Goal: Use online tool/utility: Utilize a website feature to perform a specific function

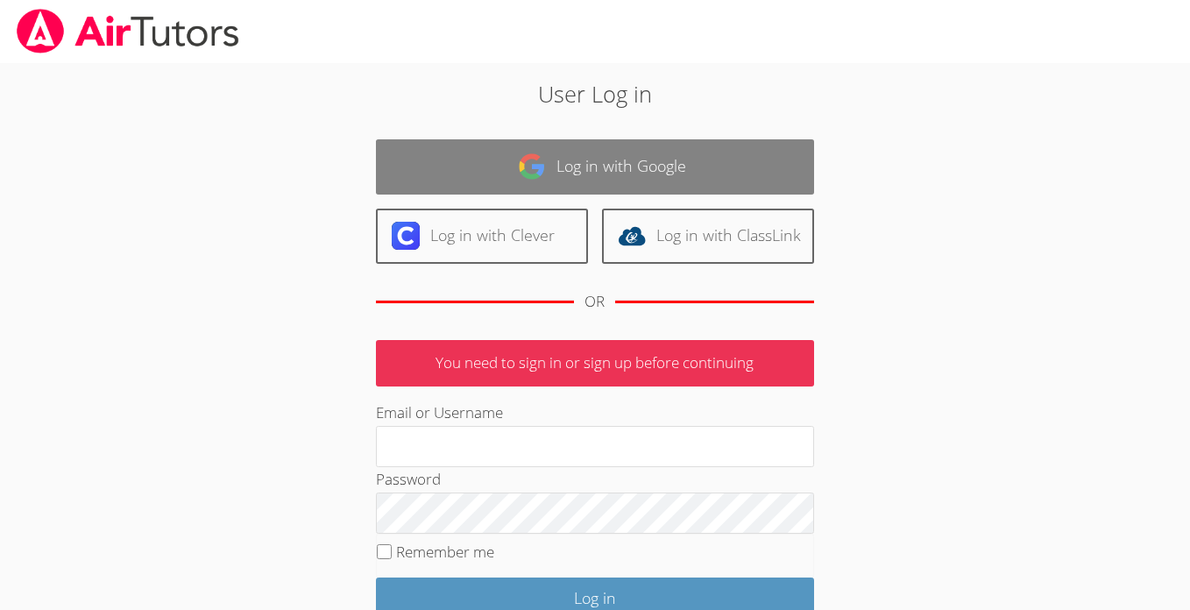
click at [594, 185] on link "Log in with Google" at bounding box center [595, 166] width 438 height 55
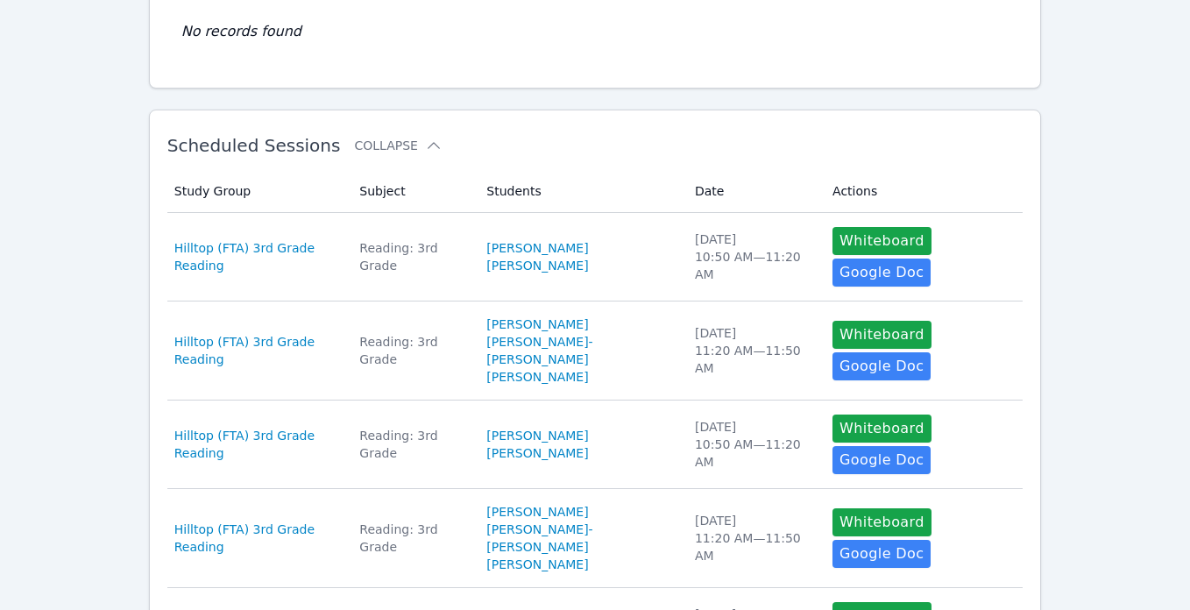
scroll to position [224, 0]
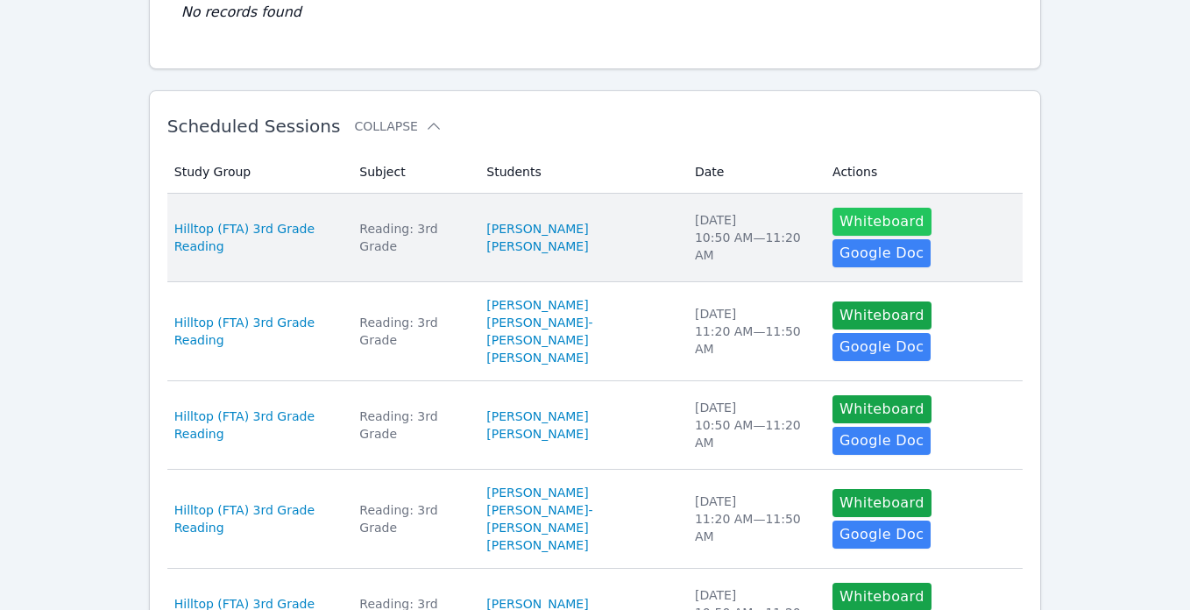
click at [875, 217] on button "Whiteboard" at bounding box center [881, 222] width 99 height 28
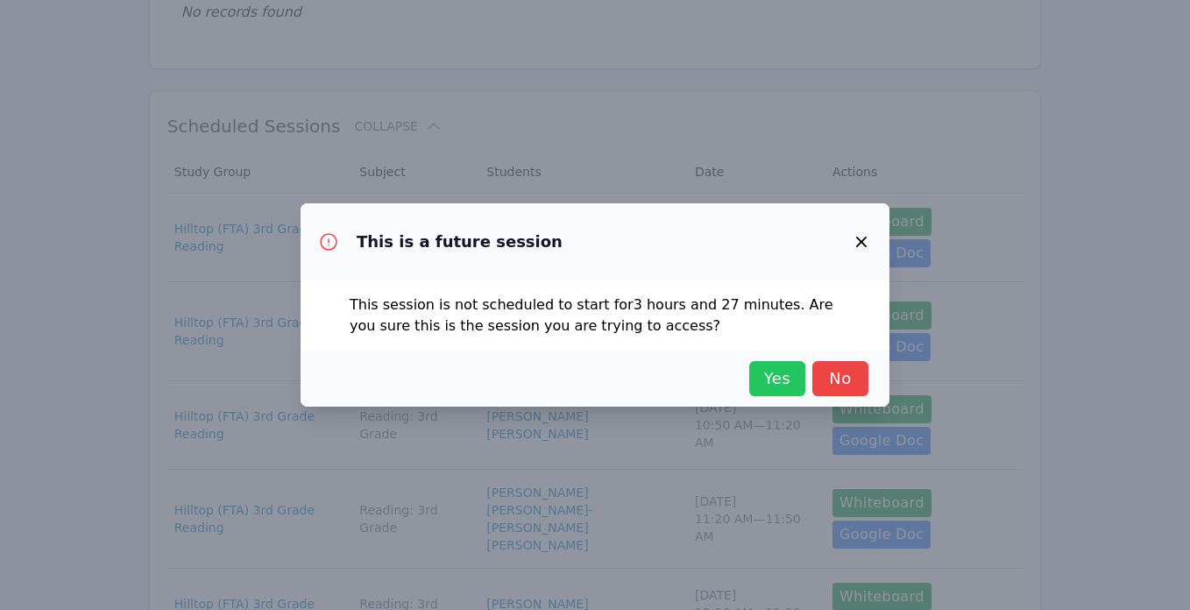
click at [752, 379] on button "Yes" at bounding box center [777, 378] width 56 height 35
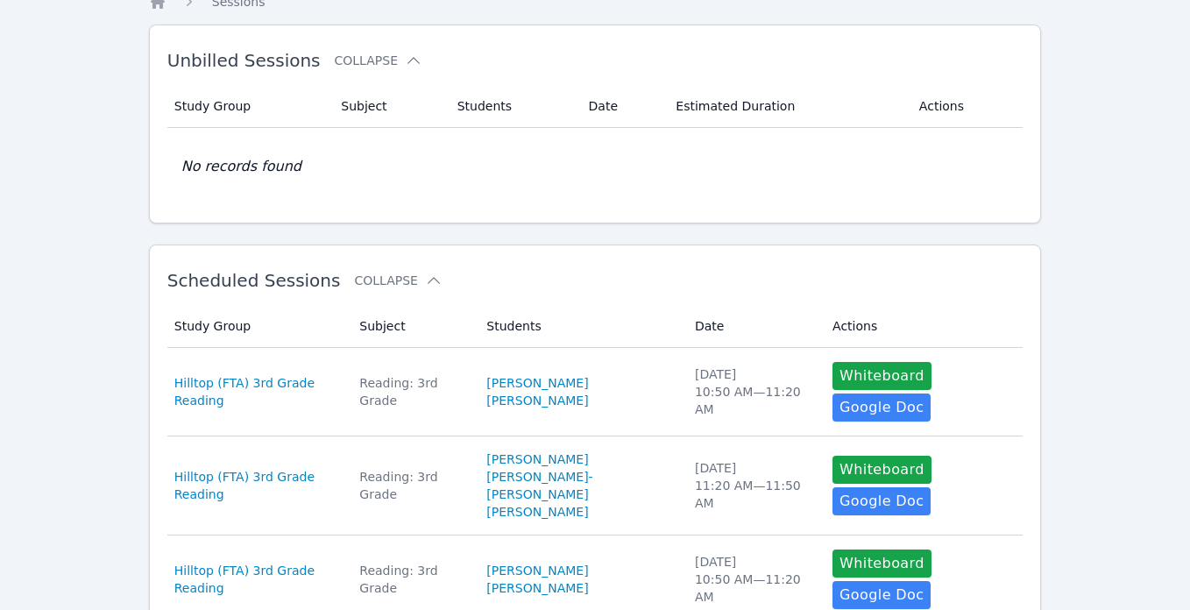
scroll to position [0, 0]
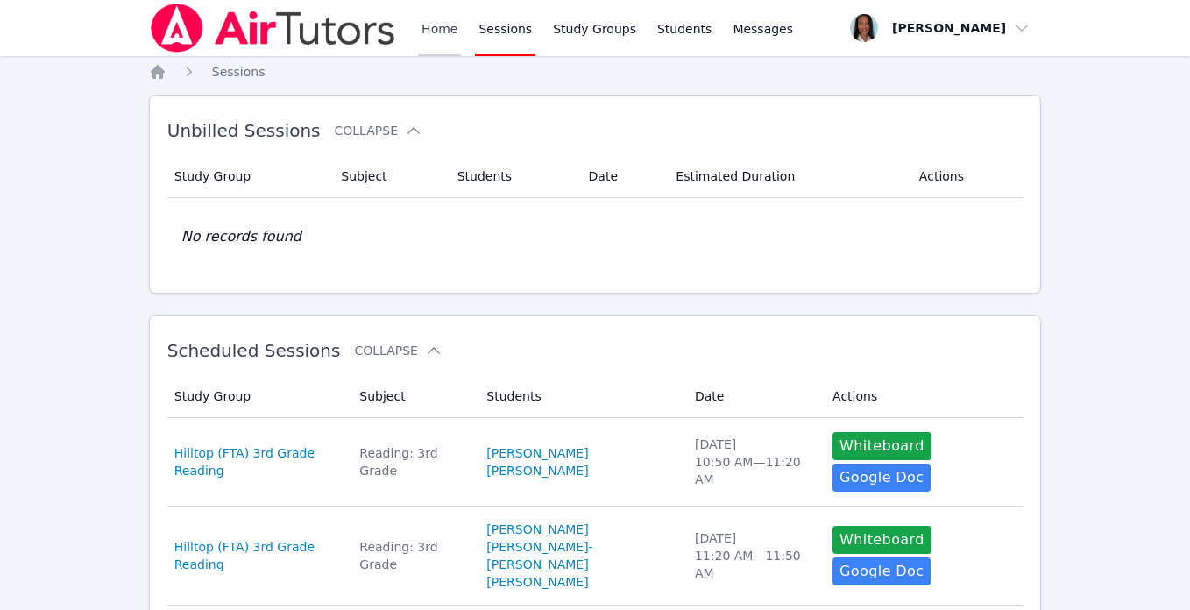
click at [447, 34] on link "Home" at bounding box center [439, 28] width 43 height 56
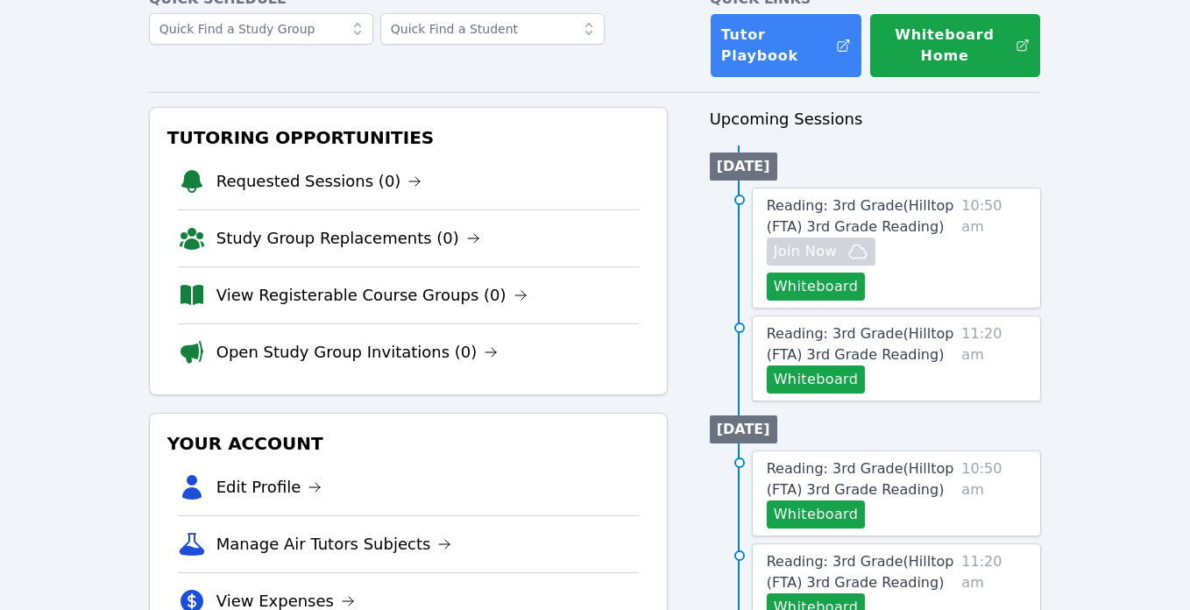
scroll to position [108, 0]
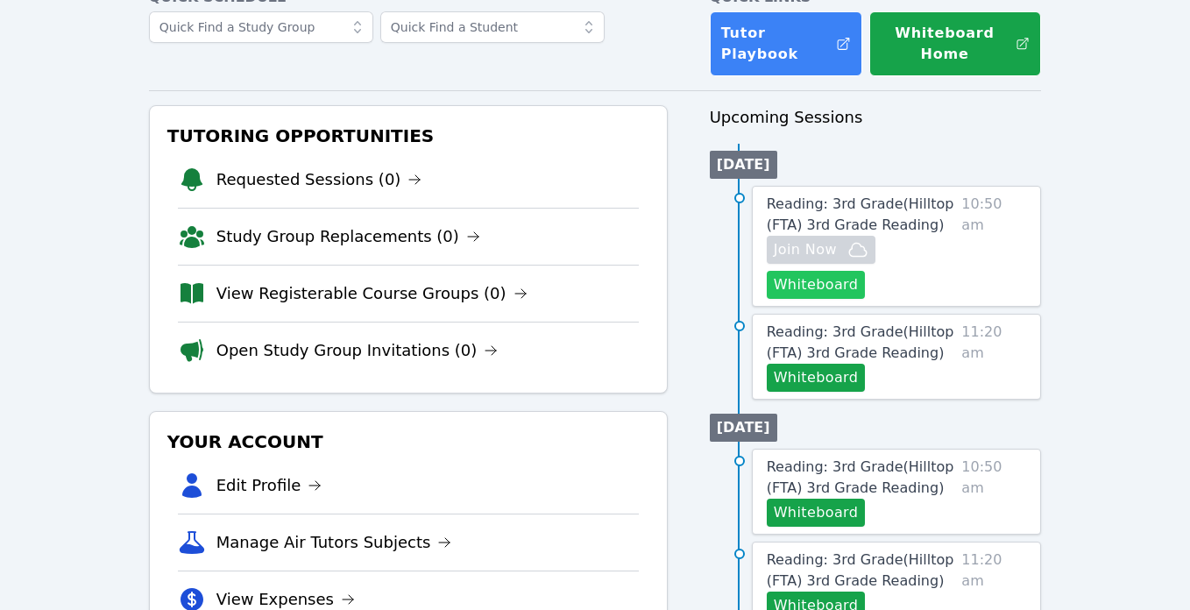
click at [823, 286] on button "Whiteboard" at bounding box center [816, 285] width 99 height 28
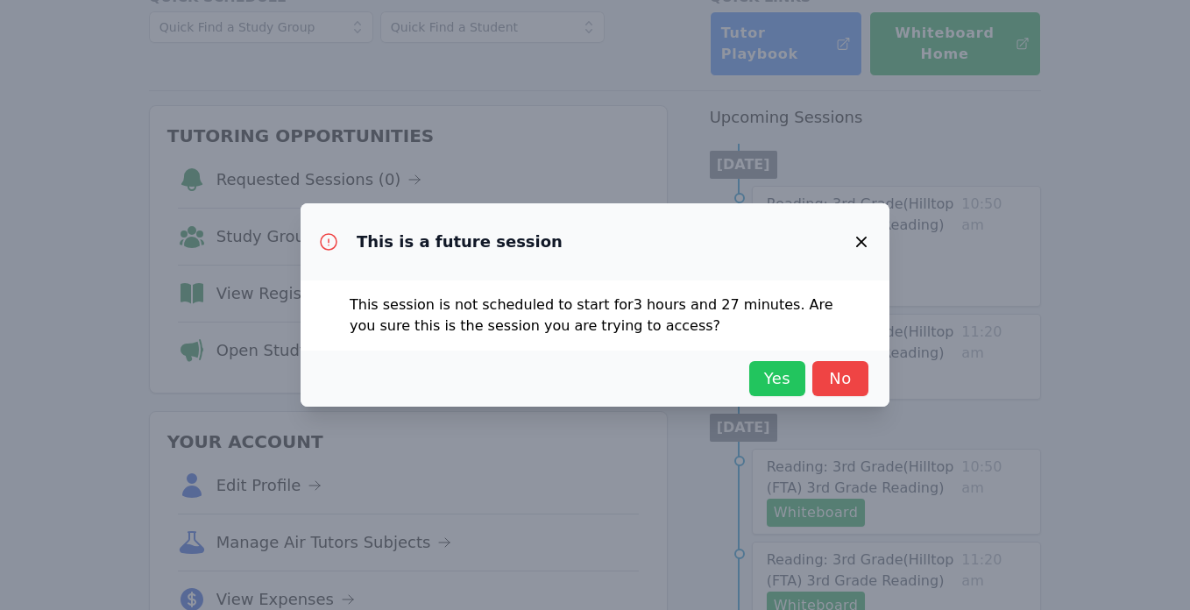
click at [769, 361] on button "Yes" at bounding box center [777, 378] width 56 height 35
